Goal: Book appointment/travel/reservation

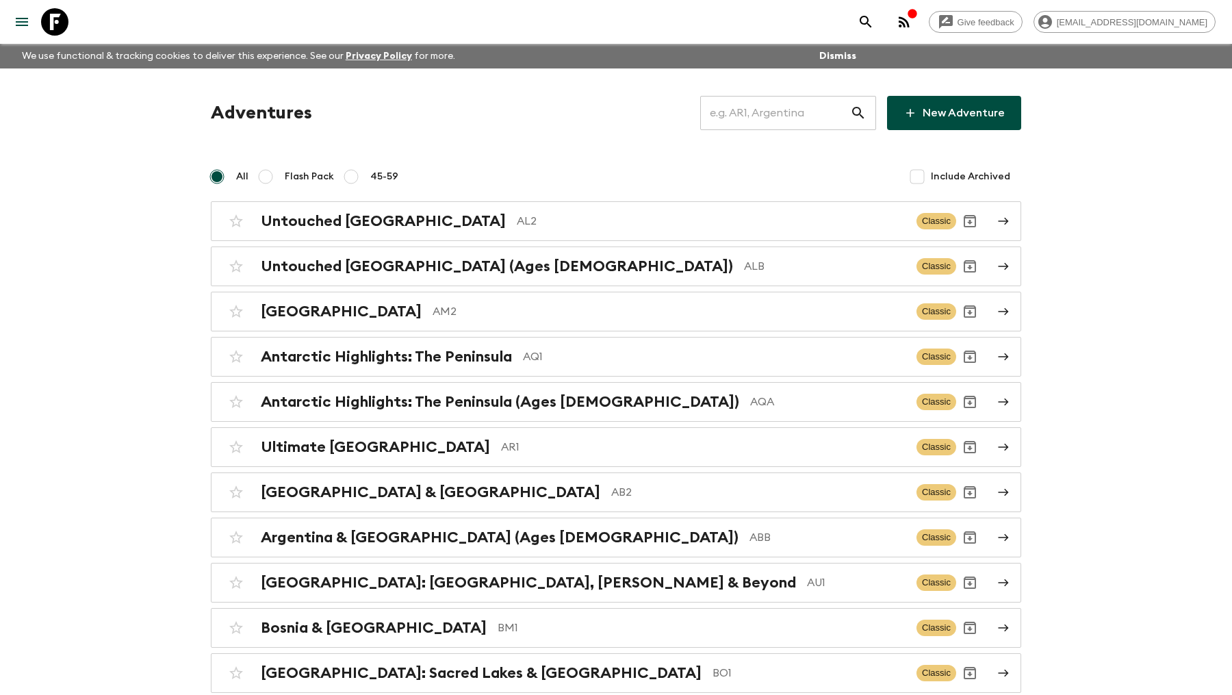
click at [776, 114] on input "text" at bounding box center [775, 113] width 150 height 38
click at [789, 116] on input "text" at bounding box center [775, 113] width 150 height 38
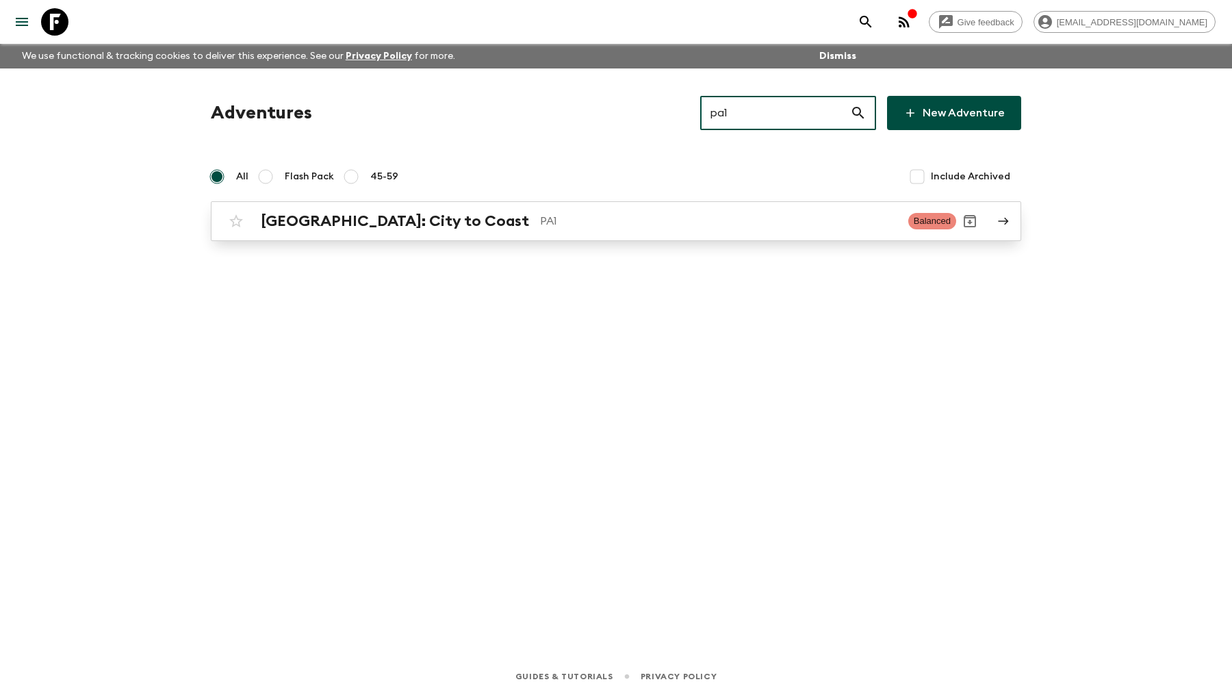
type input "pa1"
click at [363, 214] on h2 "[GEOGRAPHIC_DATA]: City to Coast" at bounding box center [395, 221] width 268 height 18
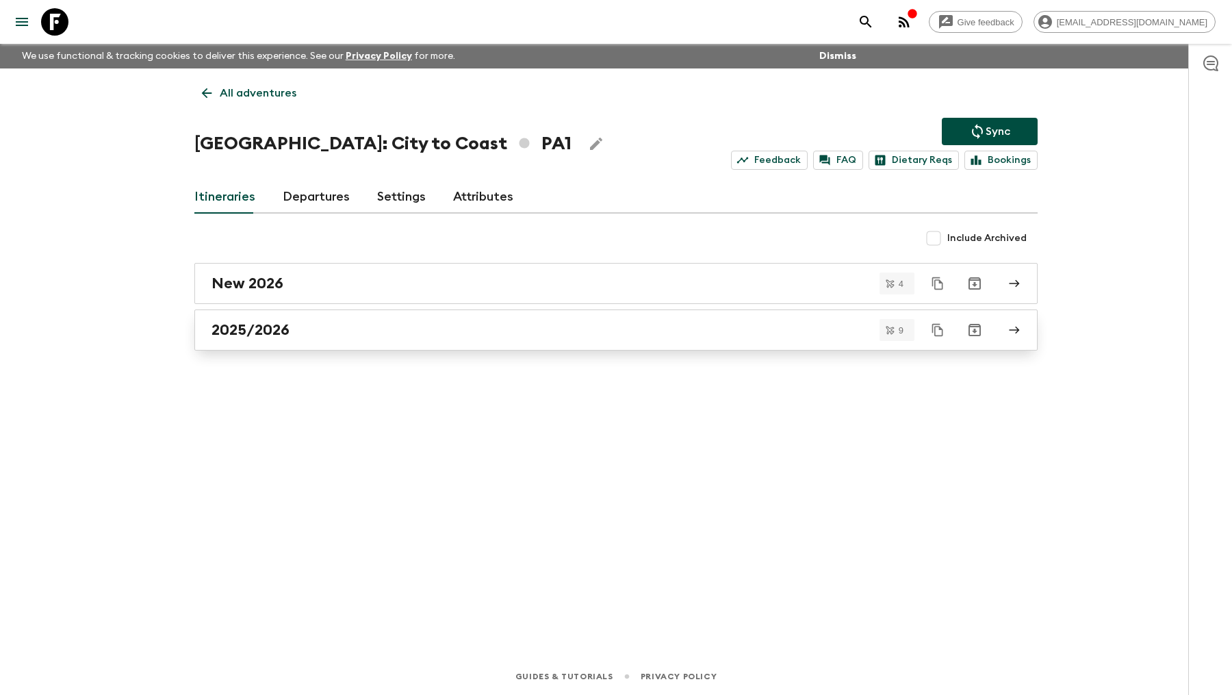
click at [391, 342] on link "2025/2026" at bounding box center [615, 329] width 843 height 41
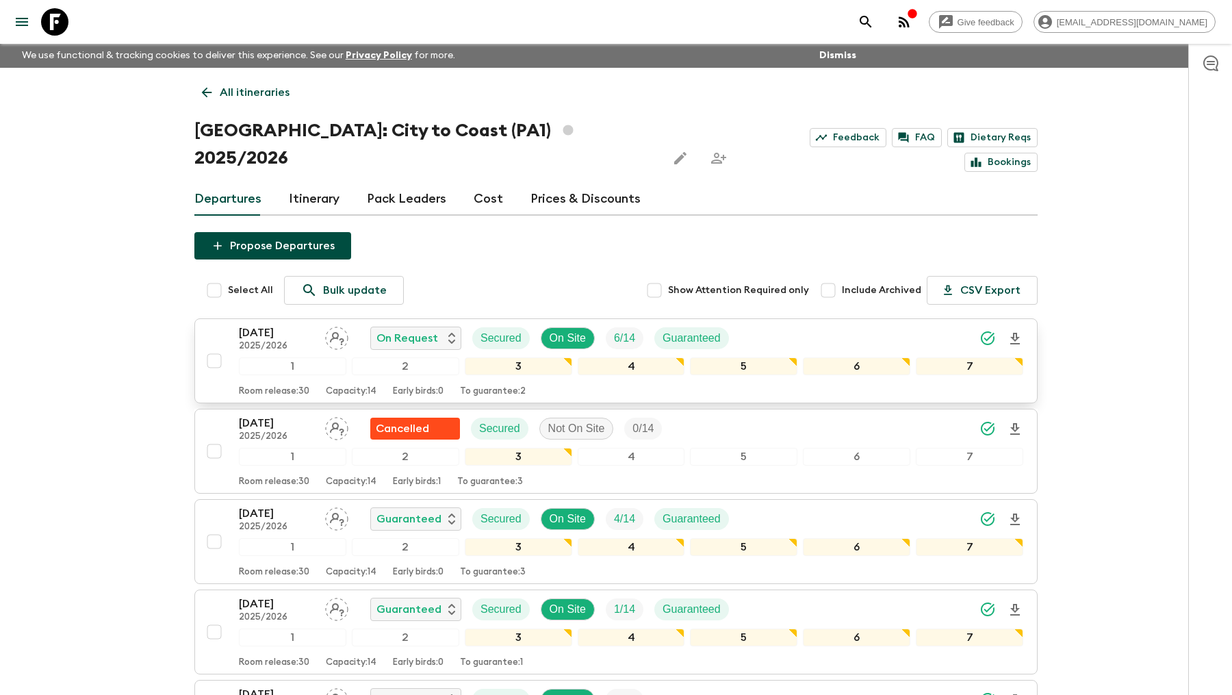
scroll to position [11, 0]
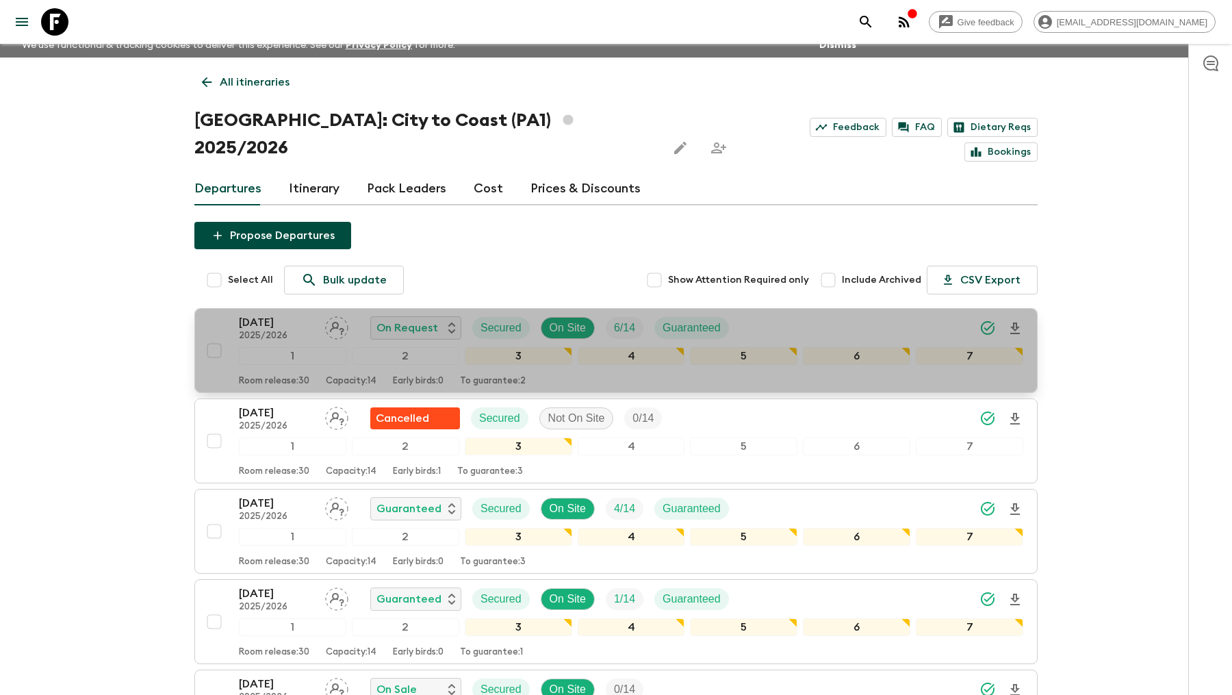
click at [263, 314] on p "[DATE]" at bounding box center [276, 322] width 75 height 16
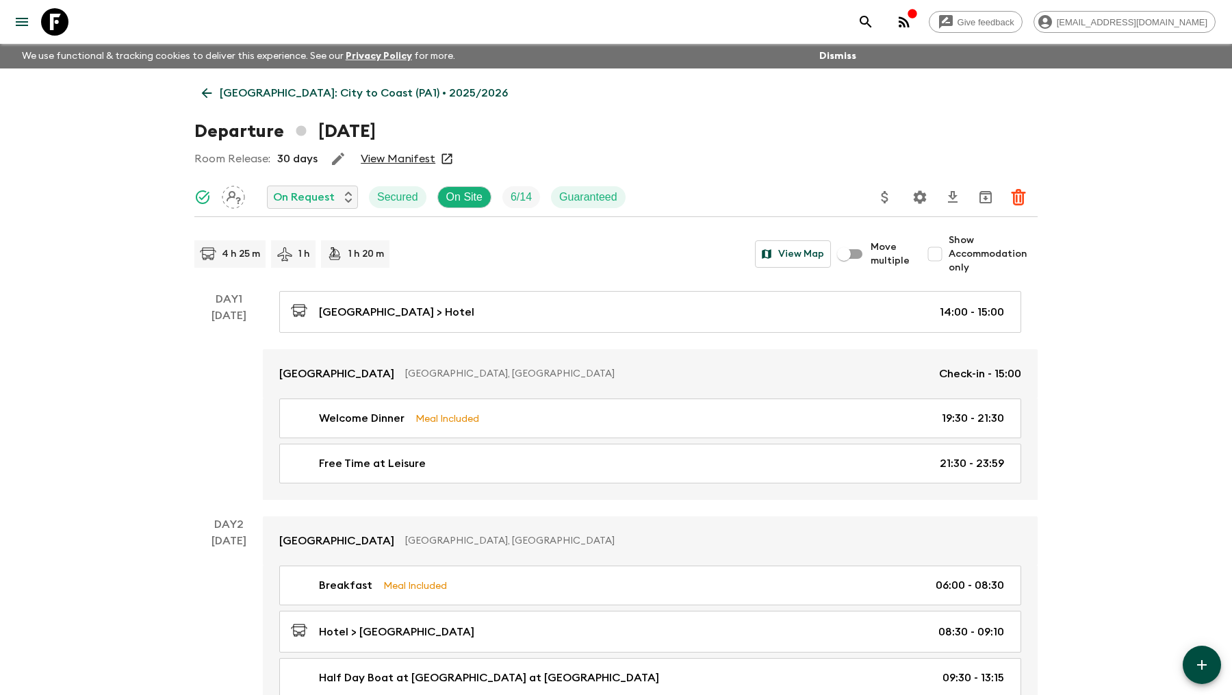
click at [398, 159] on link "View Manifest" at bounding box center [398, 159] width 75 height 14
